Goal: Information Seeking & Learning: Learn about a topic

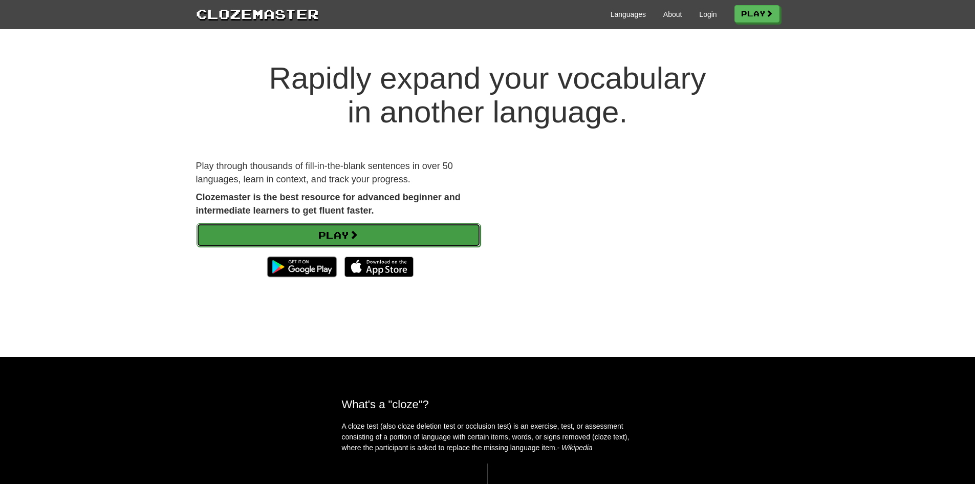
click at [391, 233] on link "Play" at bounding box center [339, 235] width 284 height 24
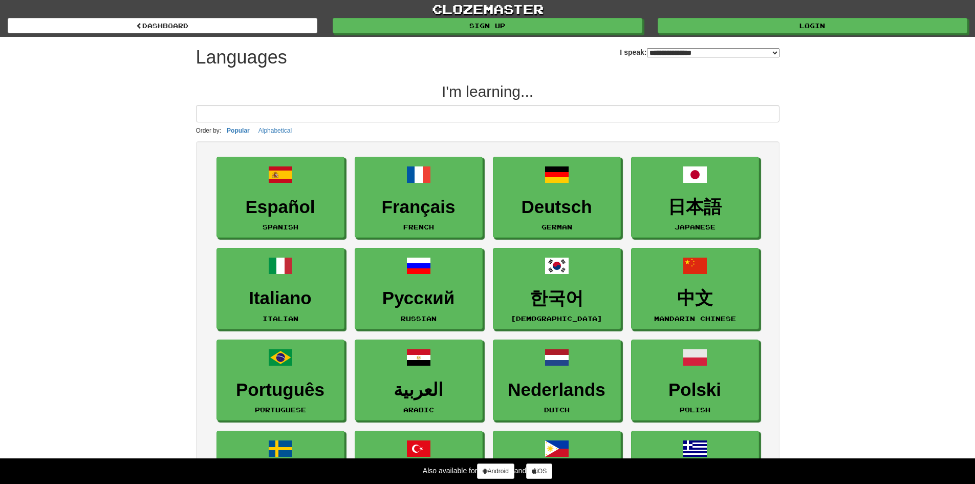
select select "*******"
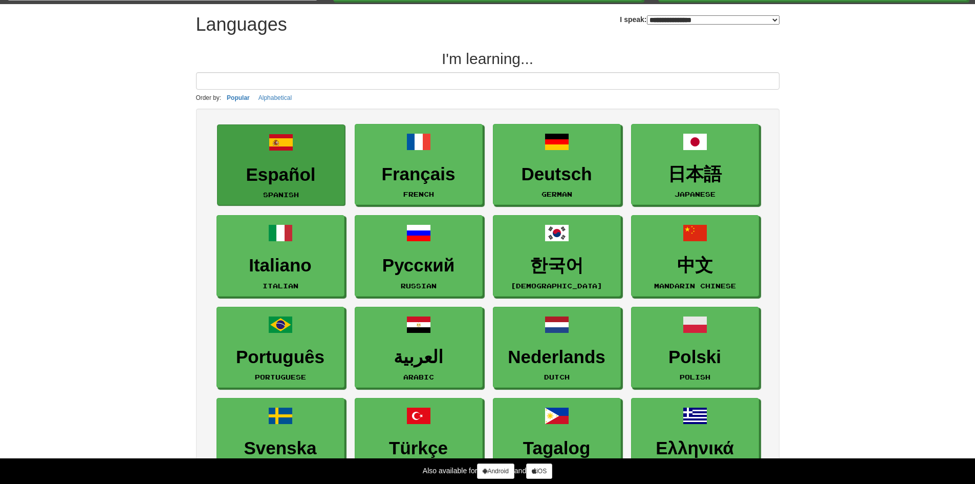
scroll to position [51, 0]
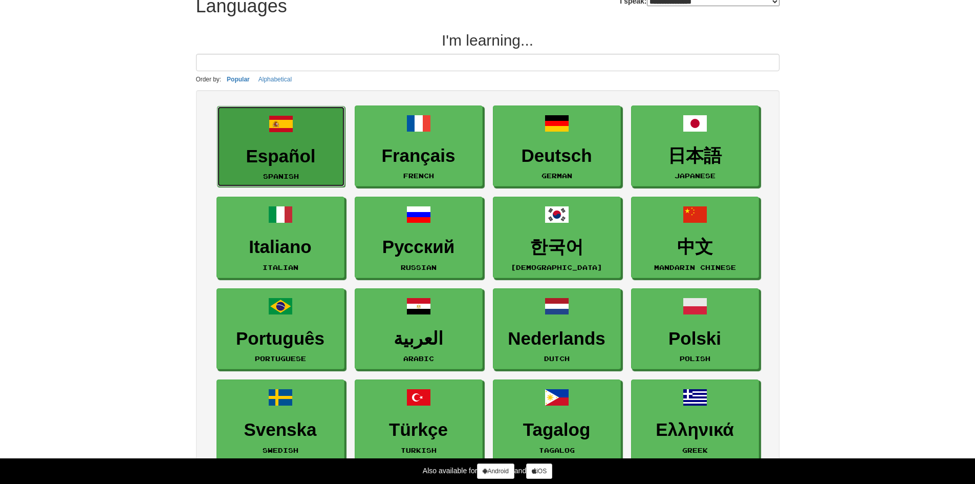
click at [289, 150] on h3 "Español" at bounding box center [281, 156] width 117 height 20
